Goal: Register for event/course

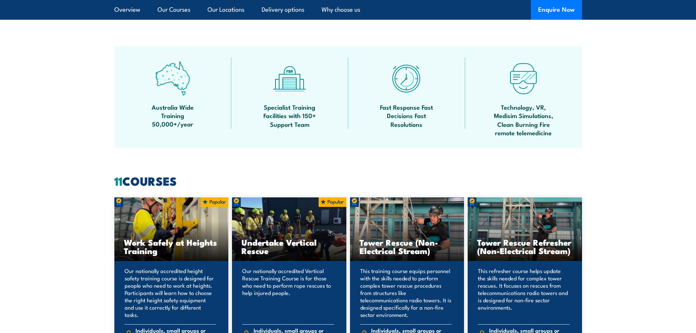
scroll to position [548, 0]
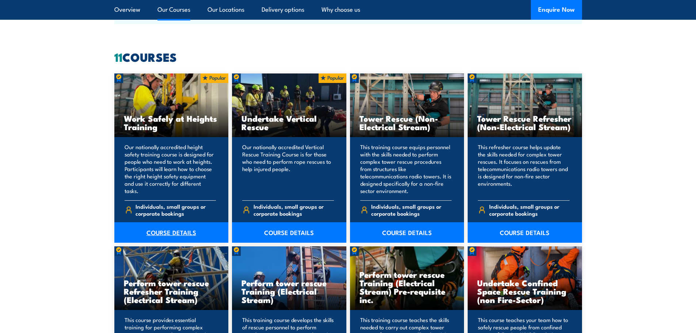
click at [160, 233] on link "COURSE DETAILS" at bounding box center [171, 232] width 114 height 20
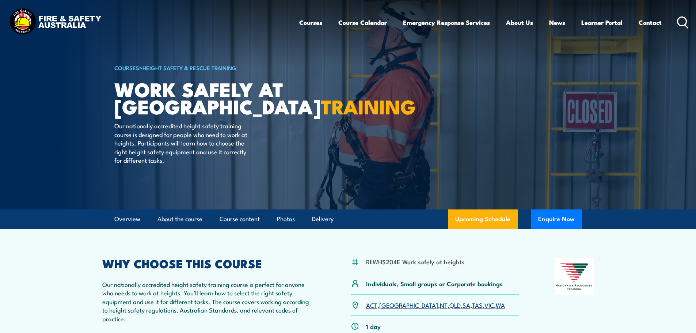
click at [450, 305] on link "QLD" at bounding box center [455, 304] width 11 height 9
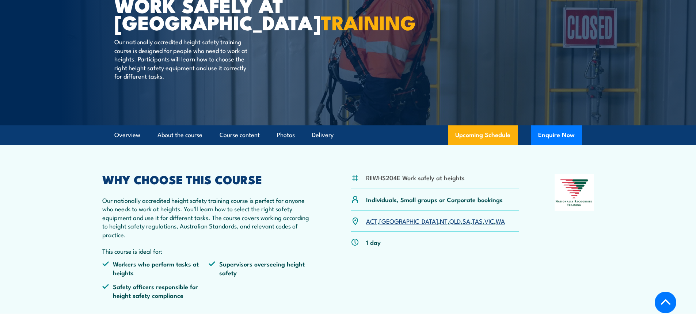
scroll to position [146, 0]
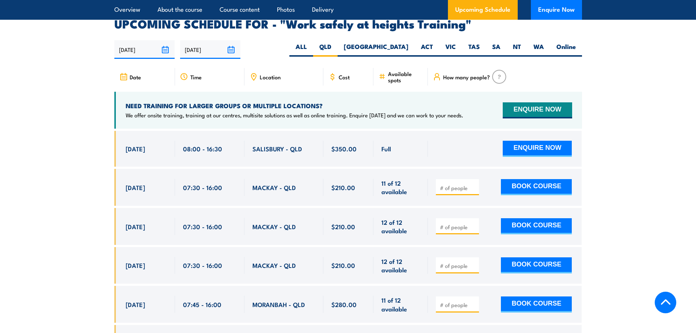
scroll to position [1163, 0]
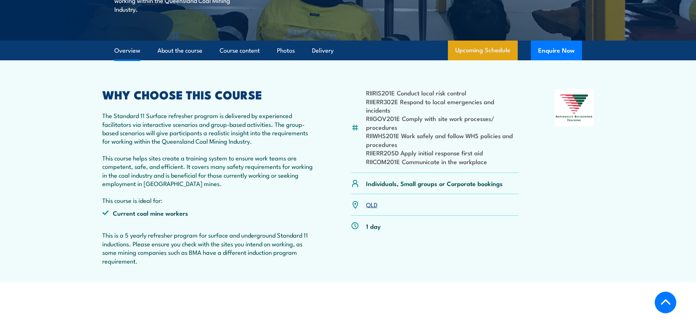
click at [495, 55] on link "Upcoming Schedule" at bounding box center [483, 51] width 70 height 20
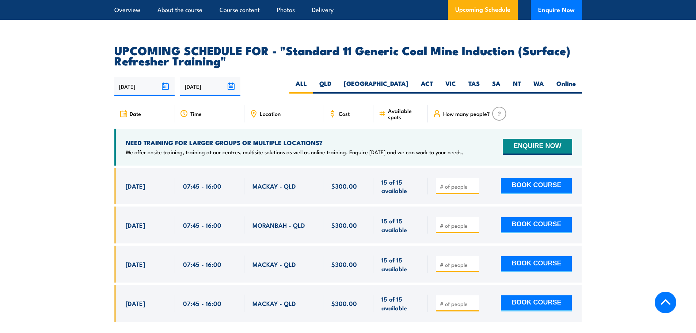
scroll to position [1310, 0]
